Goal: Task Accomplishment & Management: Complete application form

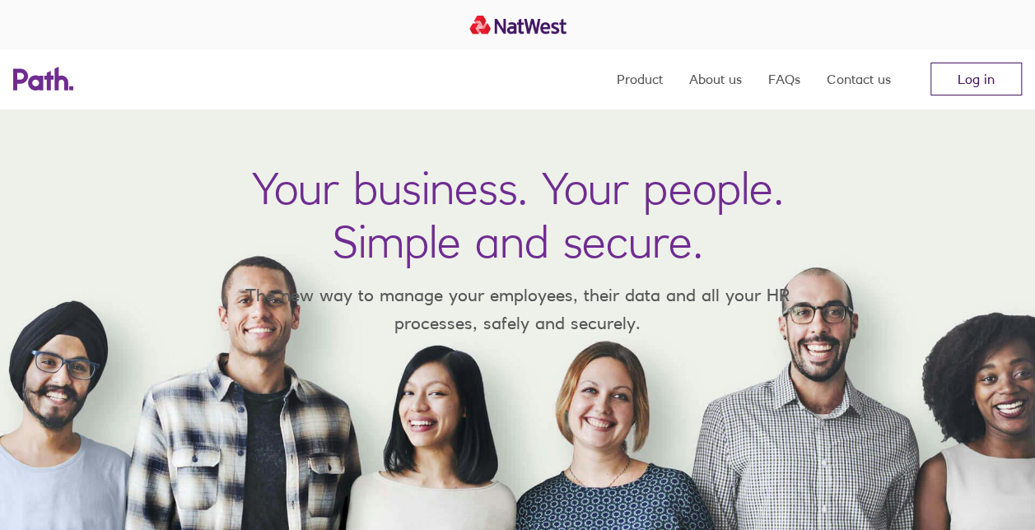
click at [994, 86] on link "Log in" at bounding box center [976, 79] width 91 height 33
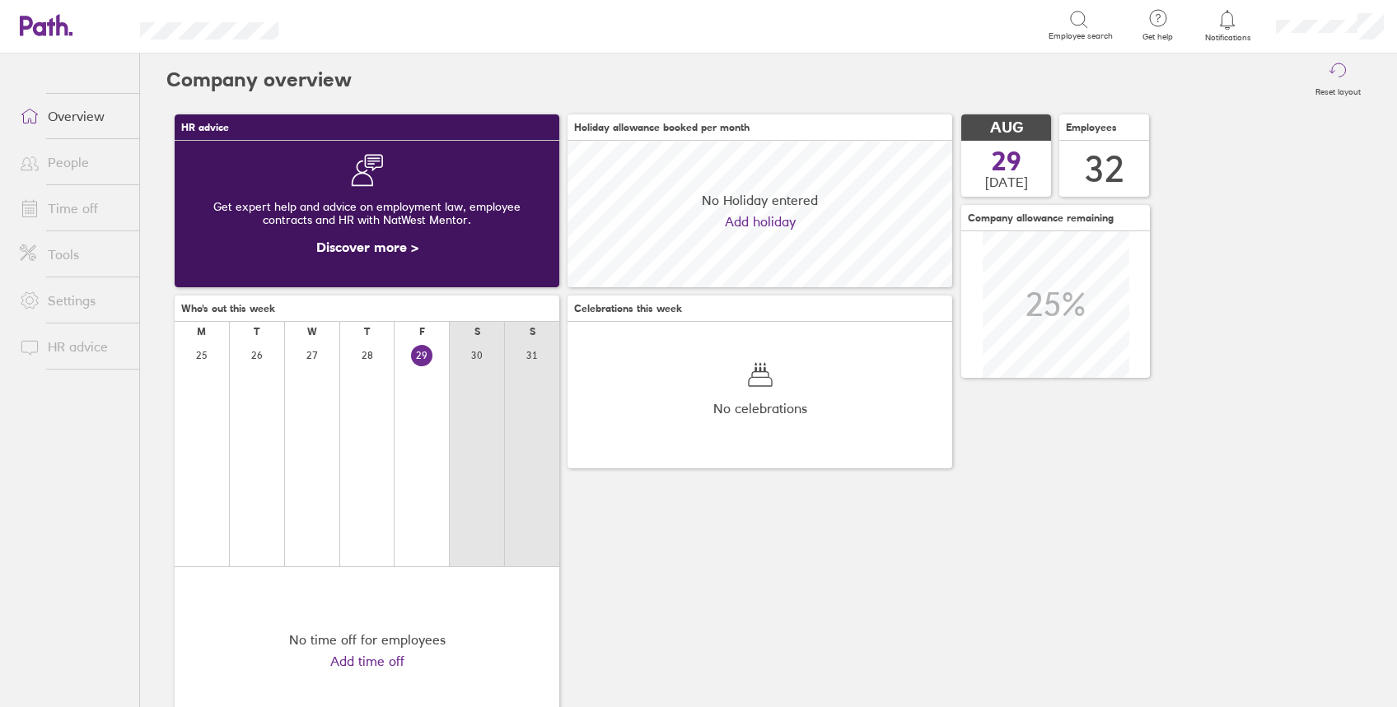
scroll to position [147, 385]
click at [67, 205] on link "Time off" at bounding box center [73, 208] width 133 height 33
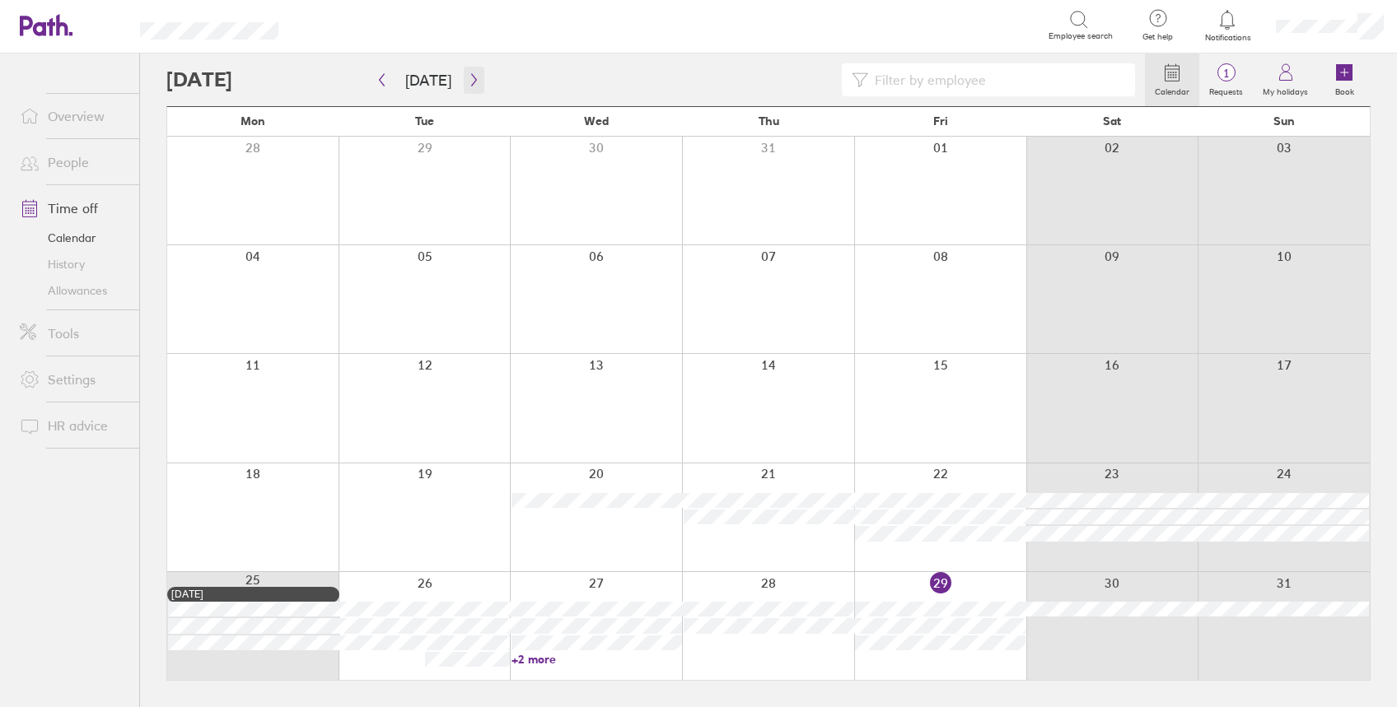
click at [471, 78] on icon "button" at bounding box center [473, 80] width 5 height 12
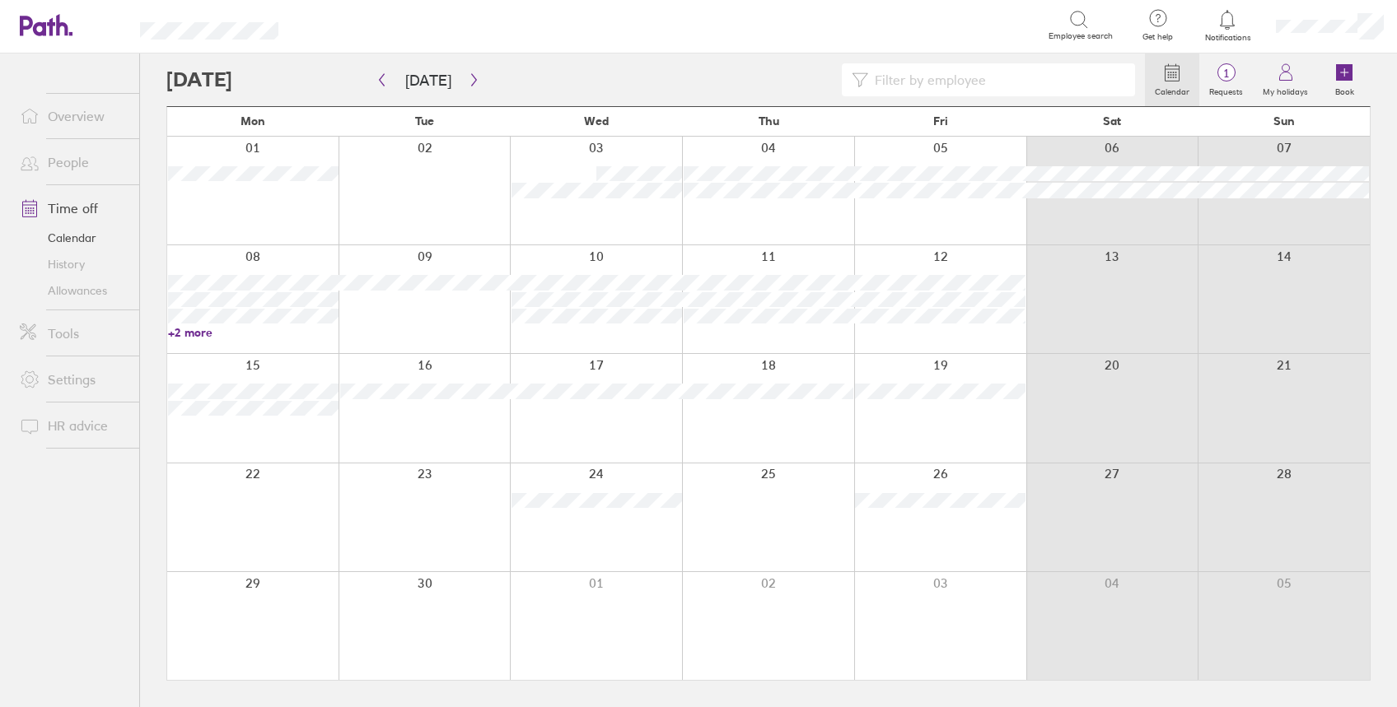
click at [419, 254] on div at bounding box center [424, 299] width 172 height 108
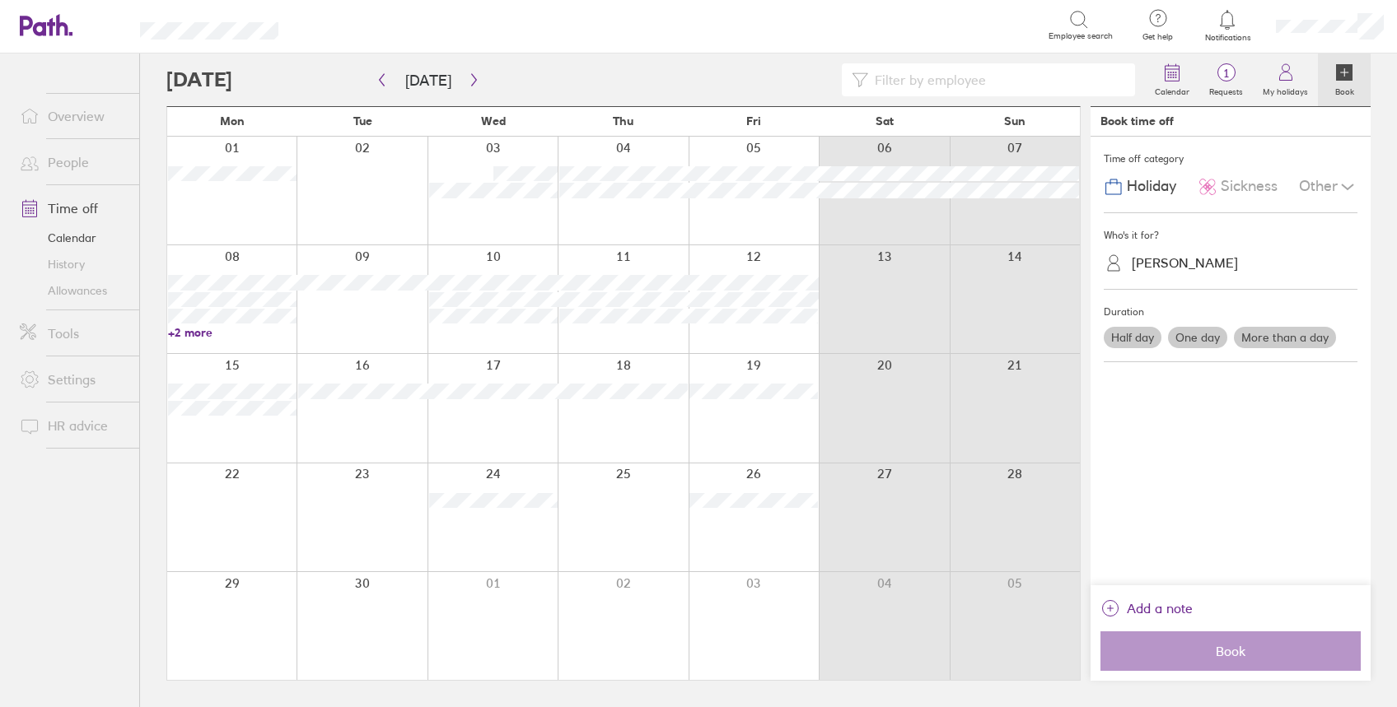
click at [1342, 180] on icon at bounding box center [1348, 187] width 20 height 20
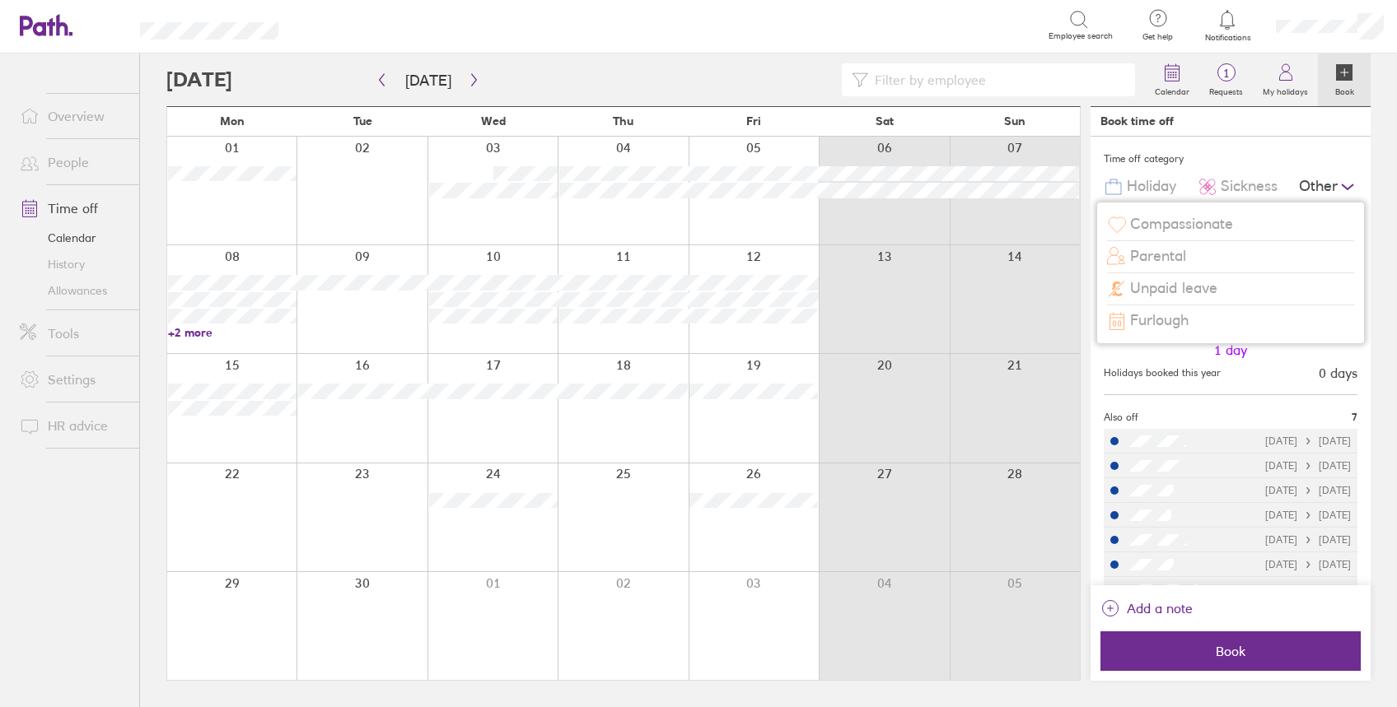
click at [1202, 254] on div "Parental" at bounding box center [1230, 256] width 247 height 31
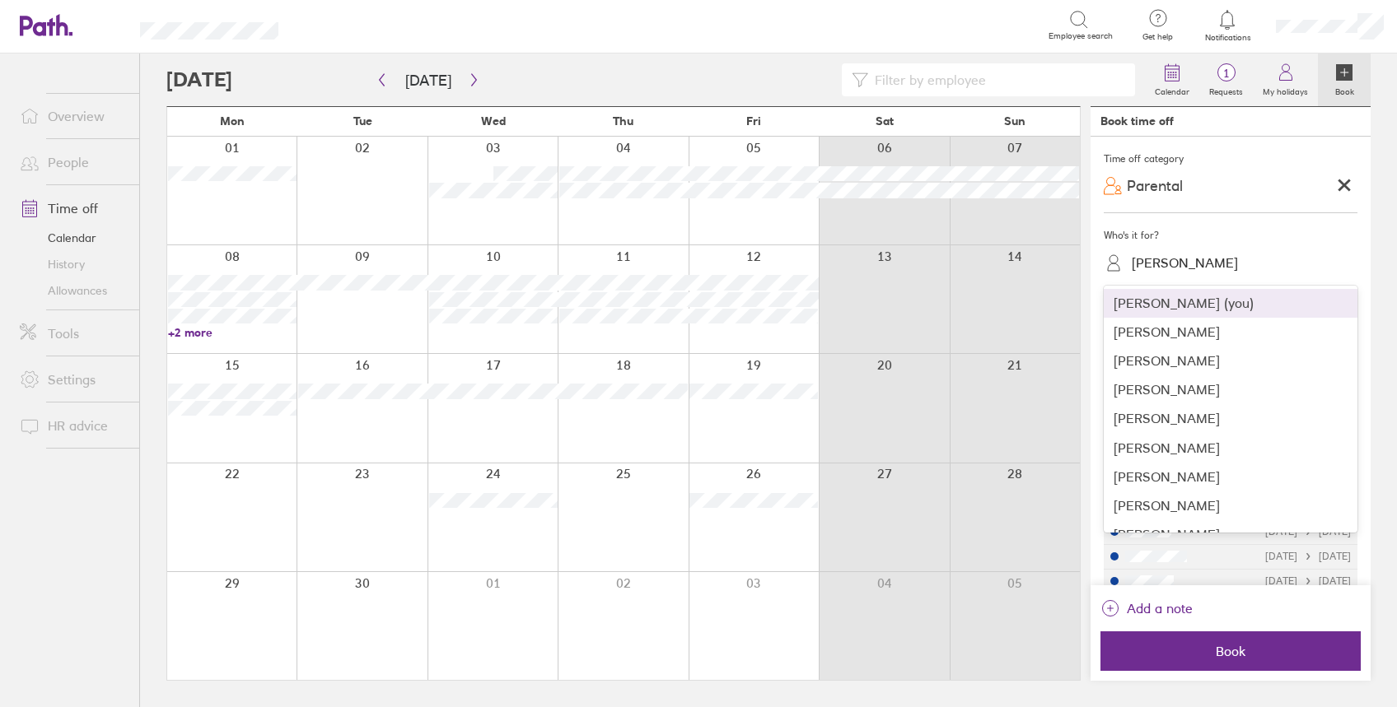
click at [1188, 264] on div "[PERSON_NAME]" at bounding box center [1185, 263] width 106 height 16
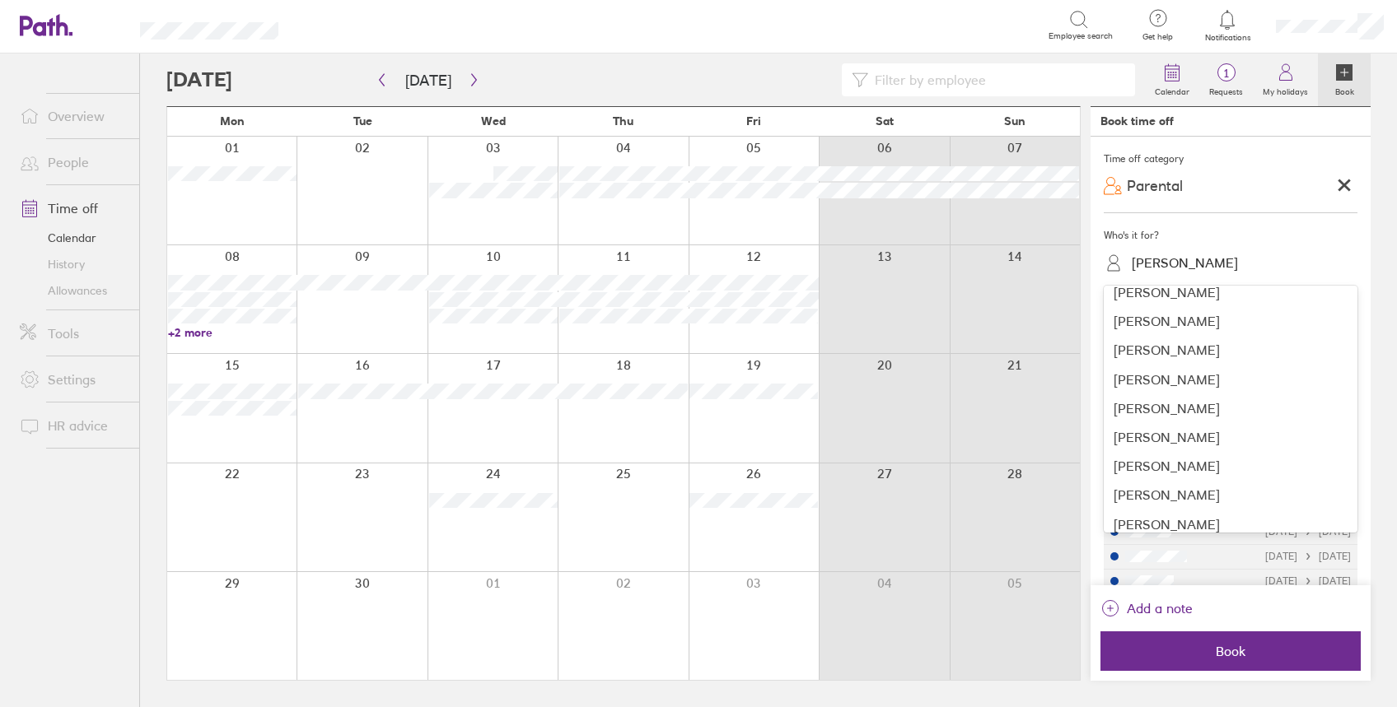
scroll to position [686, 0]
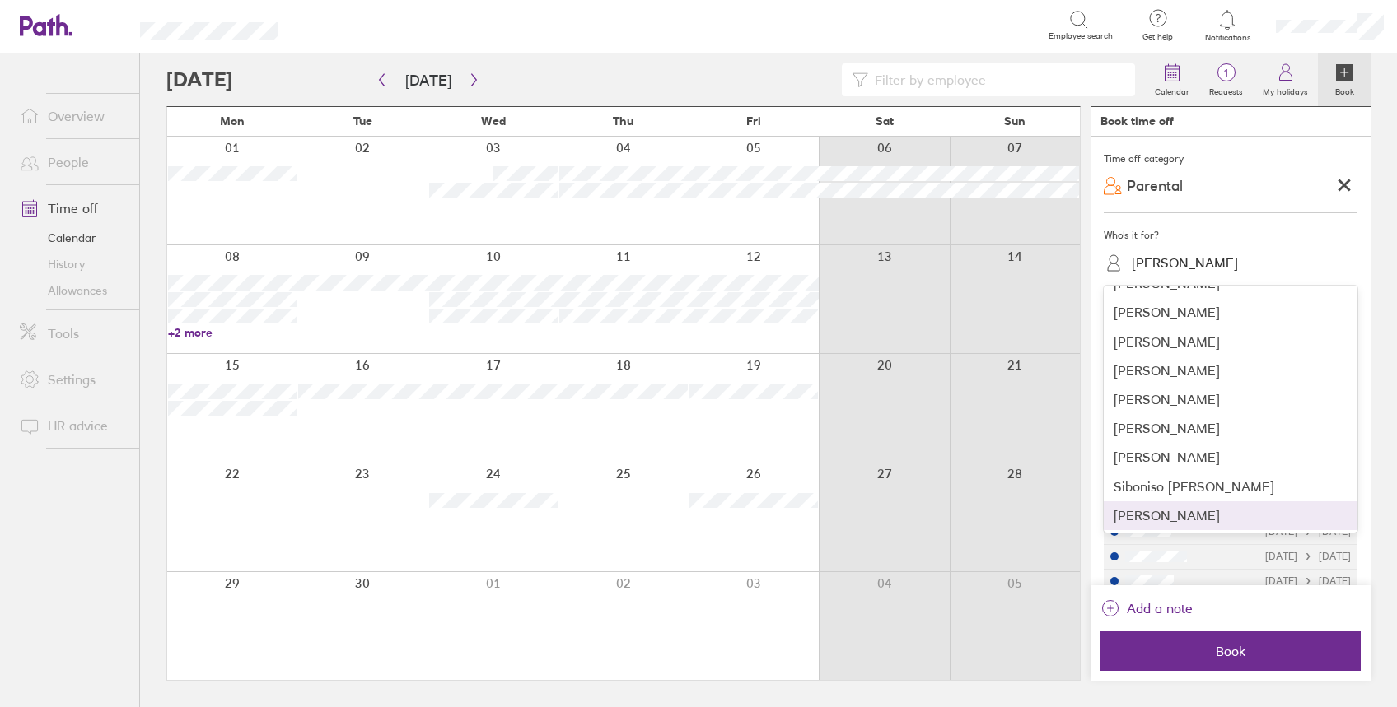
click at [1191, 514] on div "[PERSON_NAME]" at bounding box center [1231, 516] width 254 height 29
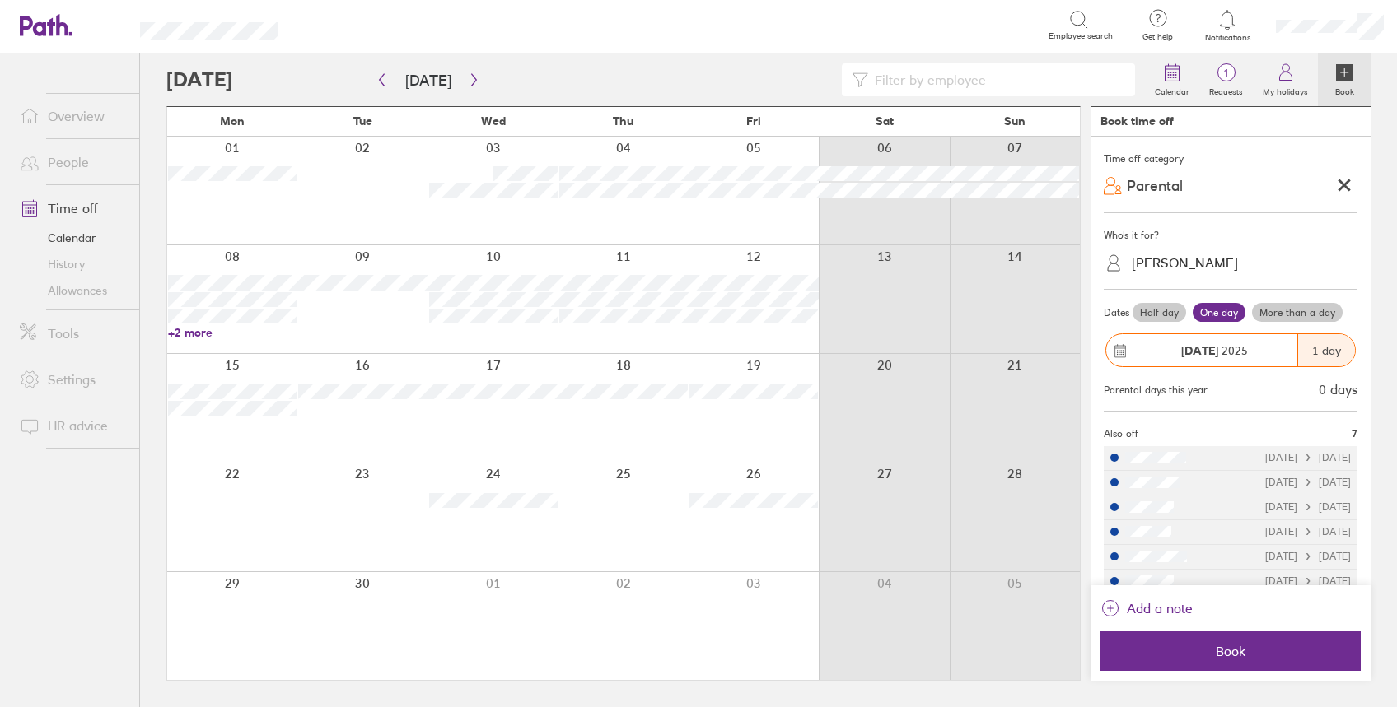
click at [1252, 323] on label "More than a day" at bounding box center [1297, 313] width 91 height 20
click at [0, 0] on input "More than a day" at bounding box center [0, 0] width 0 height 0
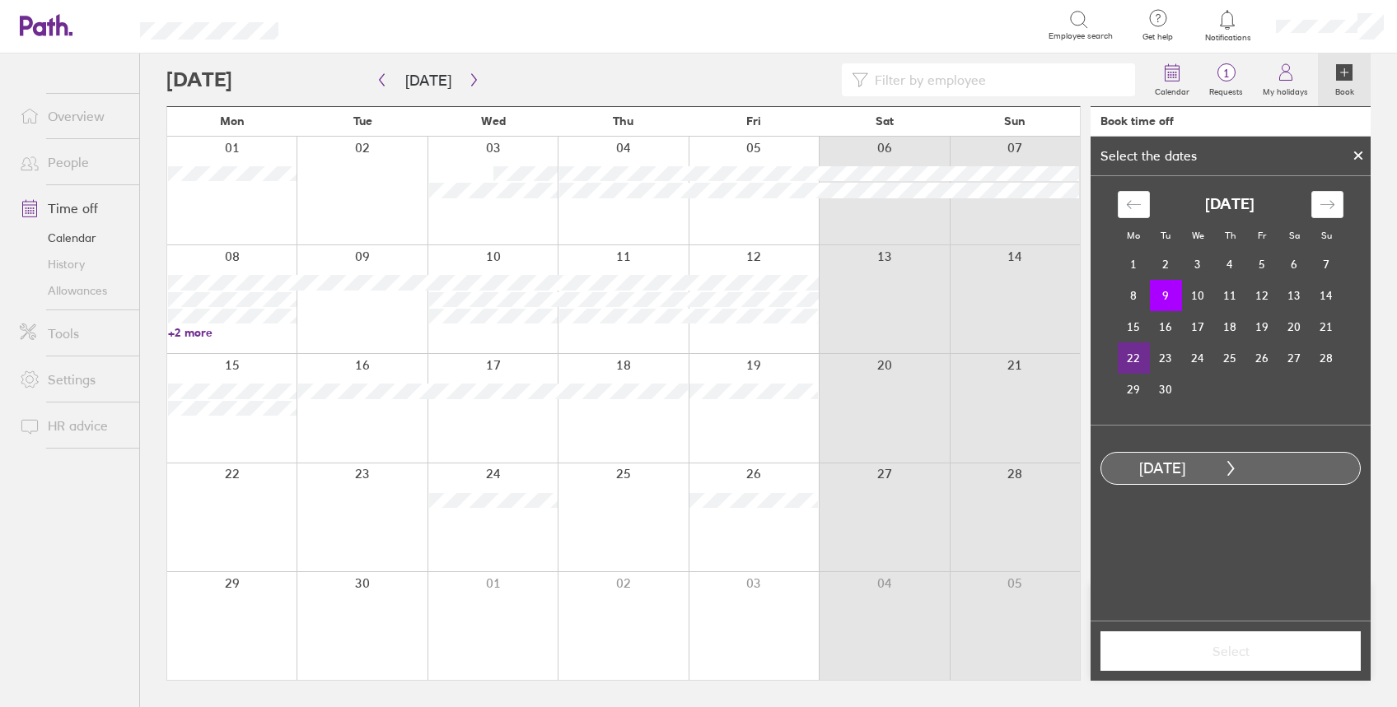
click at [1134, 354] on td "22" at bounding box center [1134, 358] width 32 height 31
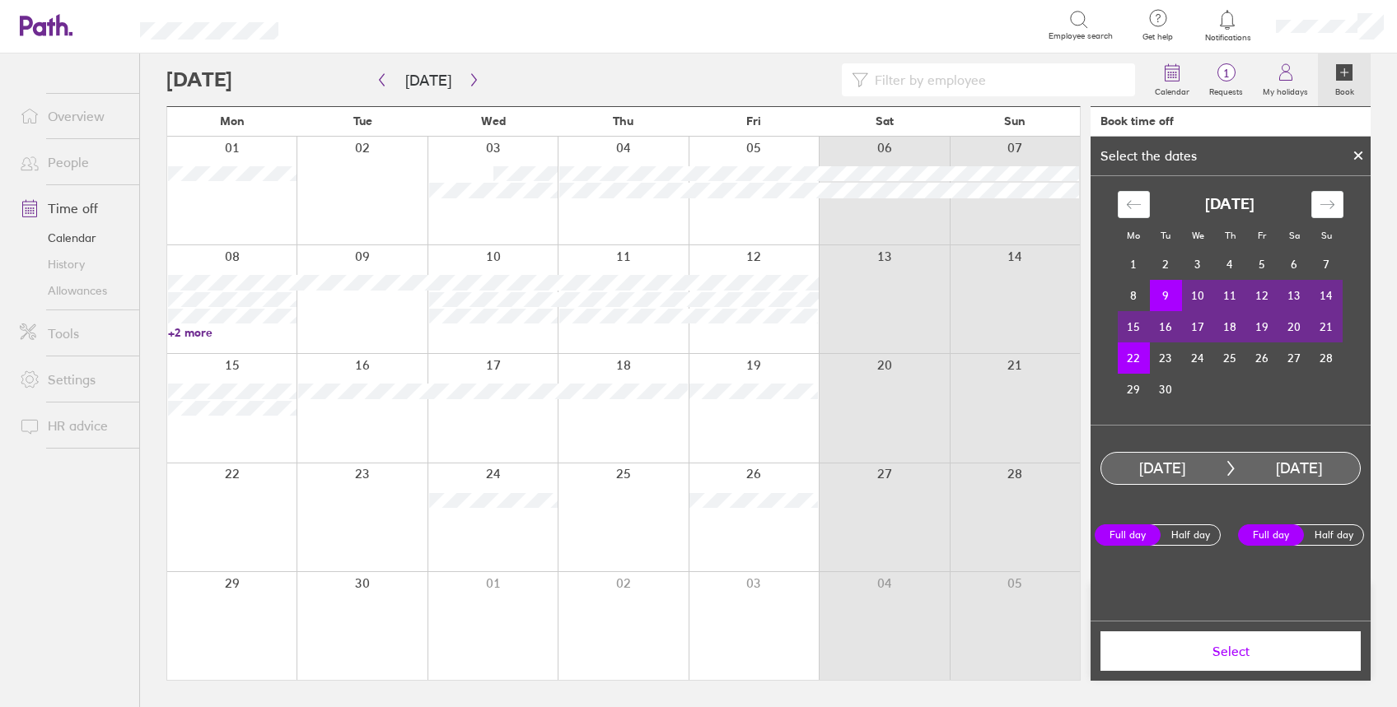
click at [1236, 654] on span "Select" at bounding box center [1230, 651] width 237 height 15
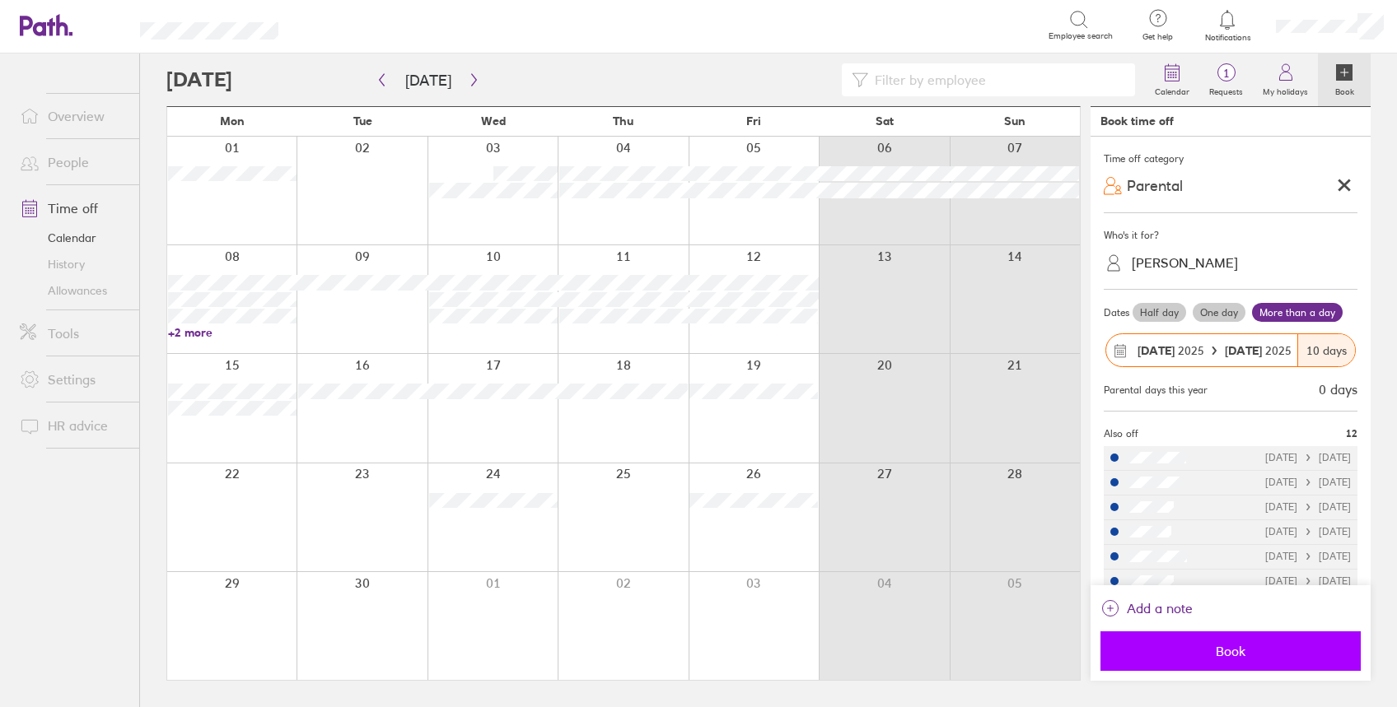
click at [1221, 652] on span "Book" at bounding box center [1230, 651] width 237 height 15
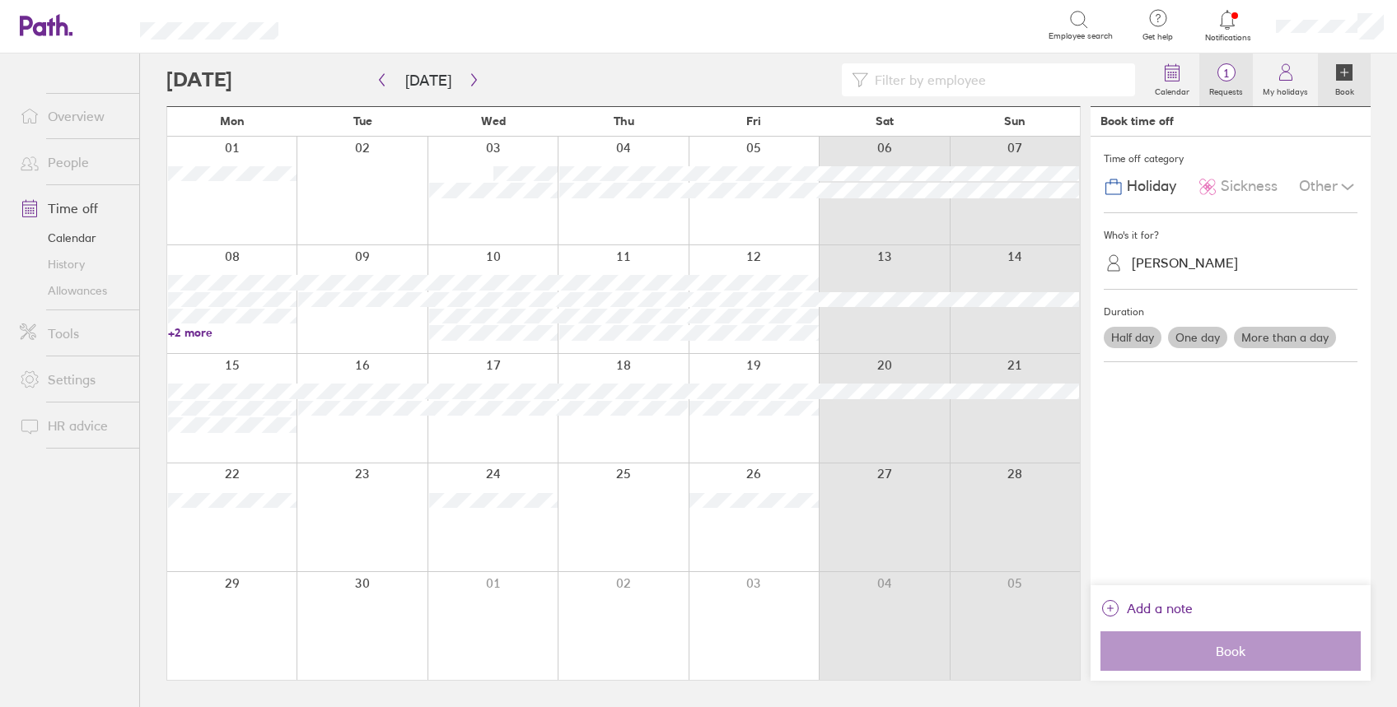
drag, startPoint x: 1233, startPoint y: 80, endPoint x: 1221, endPoint y: 80, distance: 11.5
click at [1233, 80] on icon at bounding box center [1226, 73] width 20 height 20
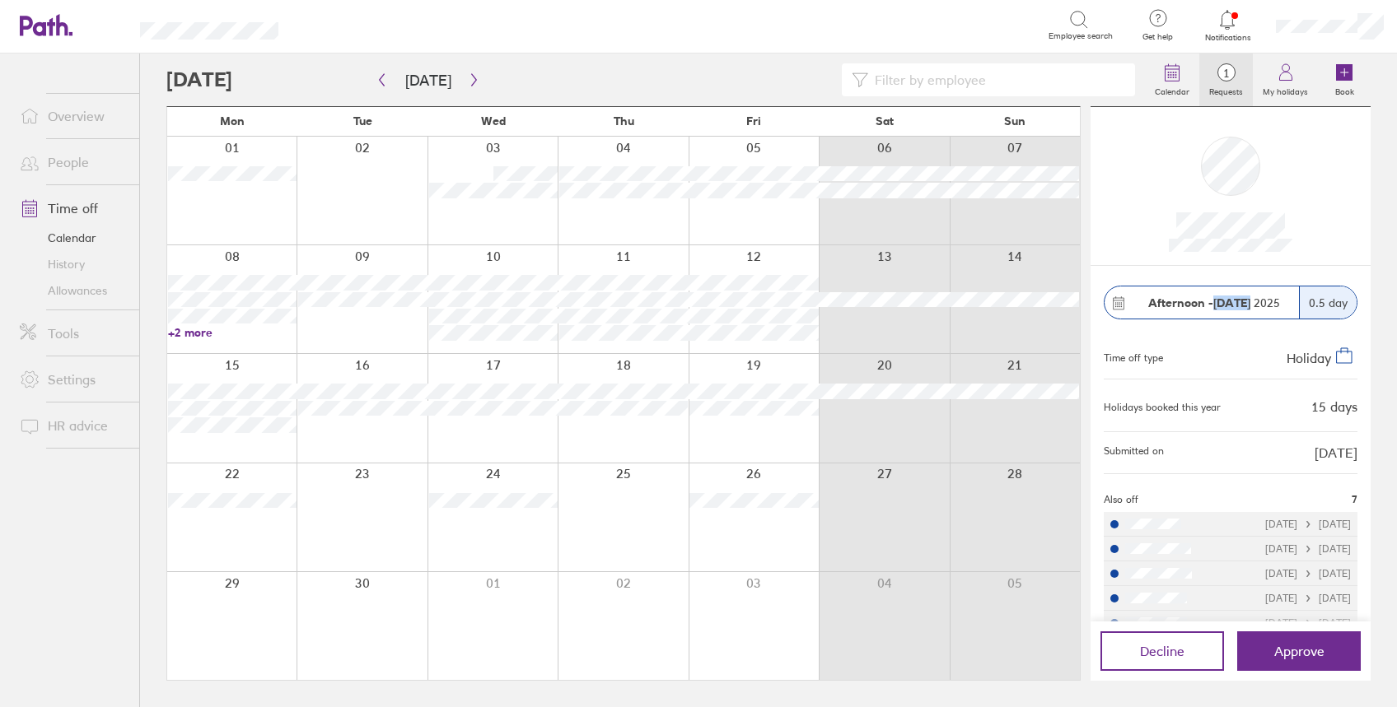
drag, startPoint x: 1226, startPoint y: 306, endPoint x: 1242, endPoint y: 306, distance: 15.6
click at [1242, 306] on strong "[DATE]" at bounding box center [1231, 303] width 37 height 15
